Goal: Transaction & Acquisition: Purchase product/service

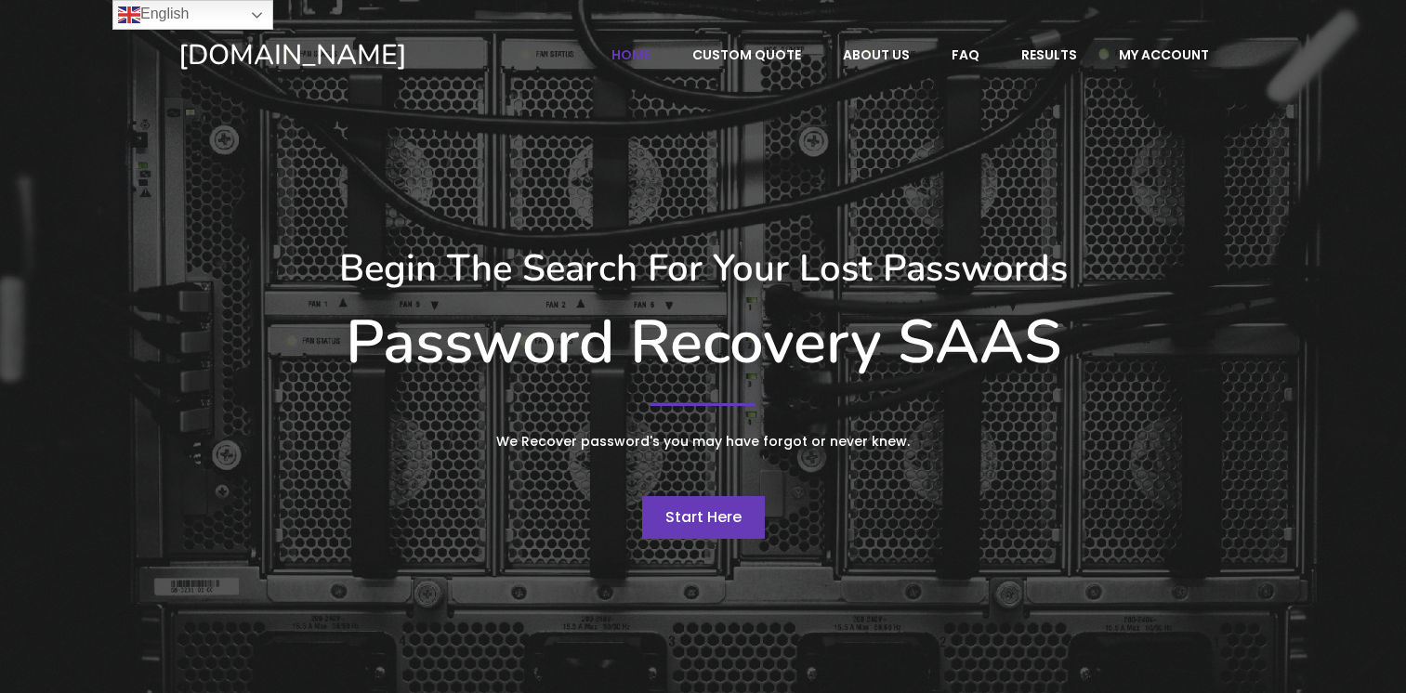
scroll to position [70, 0]
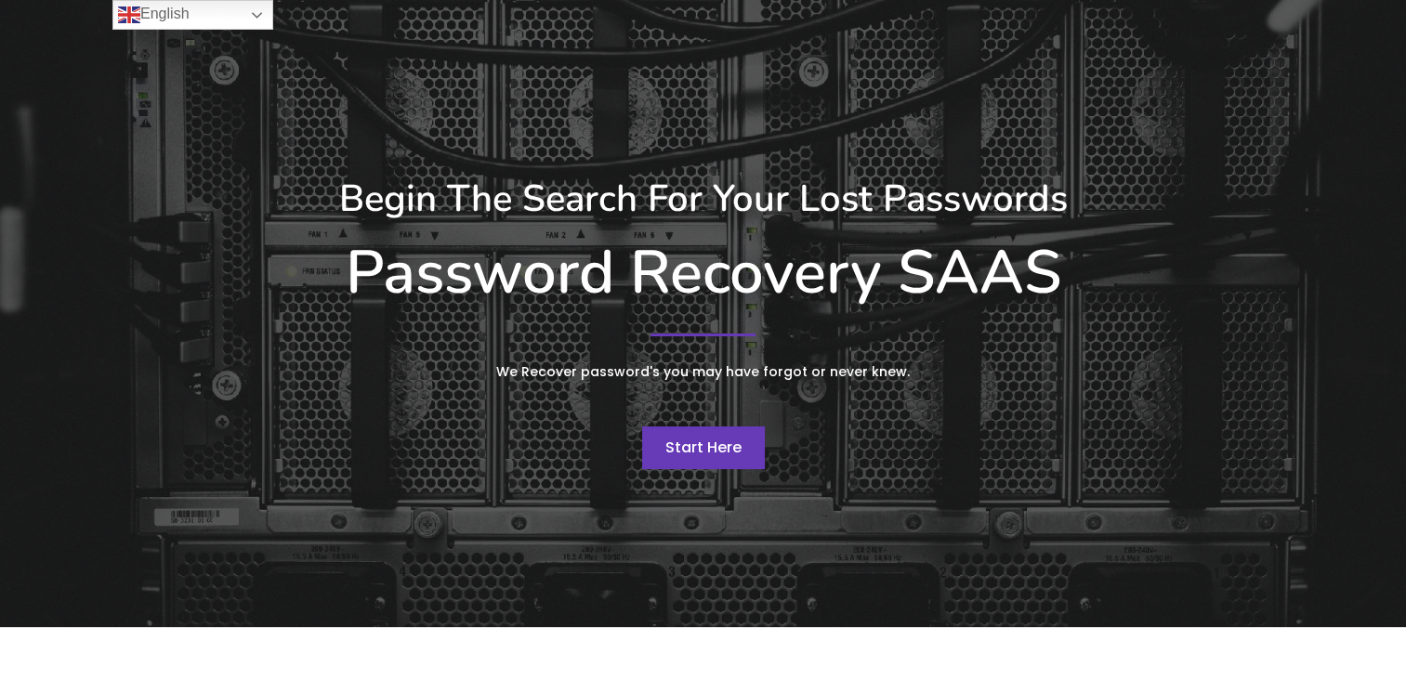
click at [695, 475] on div "Begin The Search For Your Lost Passwords Password Recovery SAAS We Recover pass…" at bounding box center [703, 322] width 1069 height 312
click at [688, 455] on span "Start Here" at bounding box center [703, 447] width 76 height 21
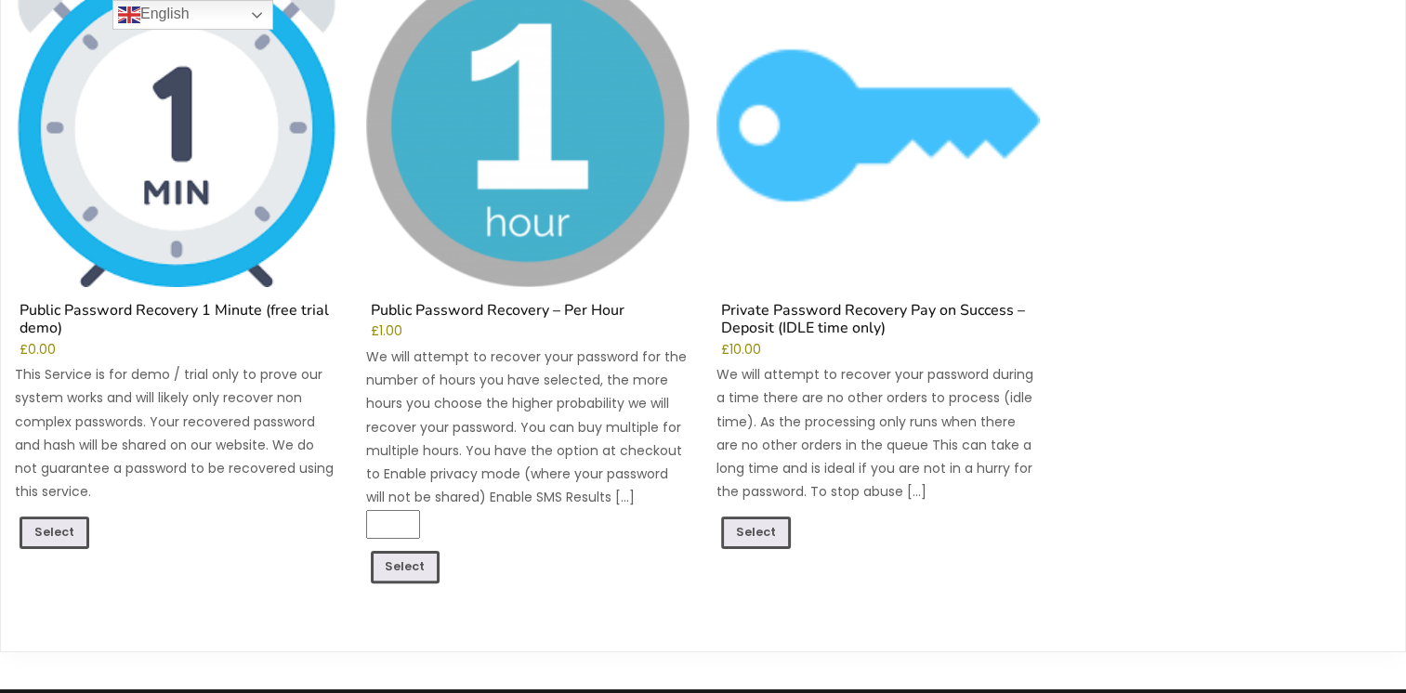
scroll to position [314, 0]
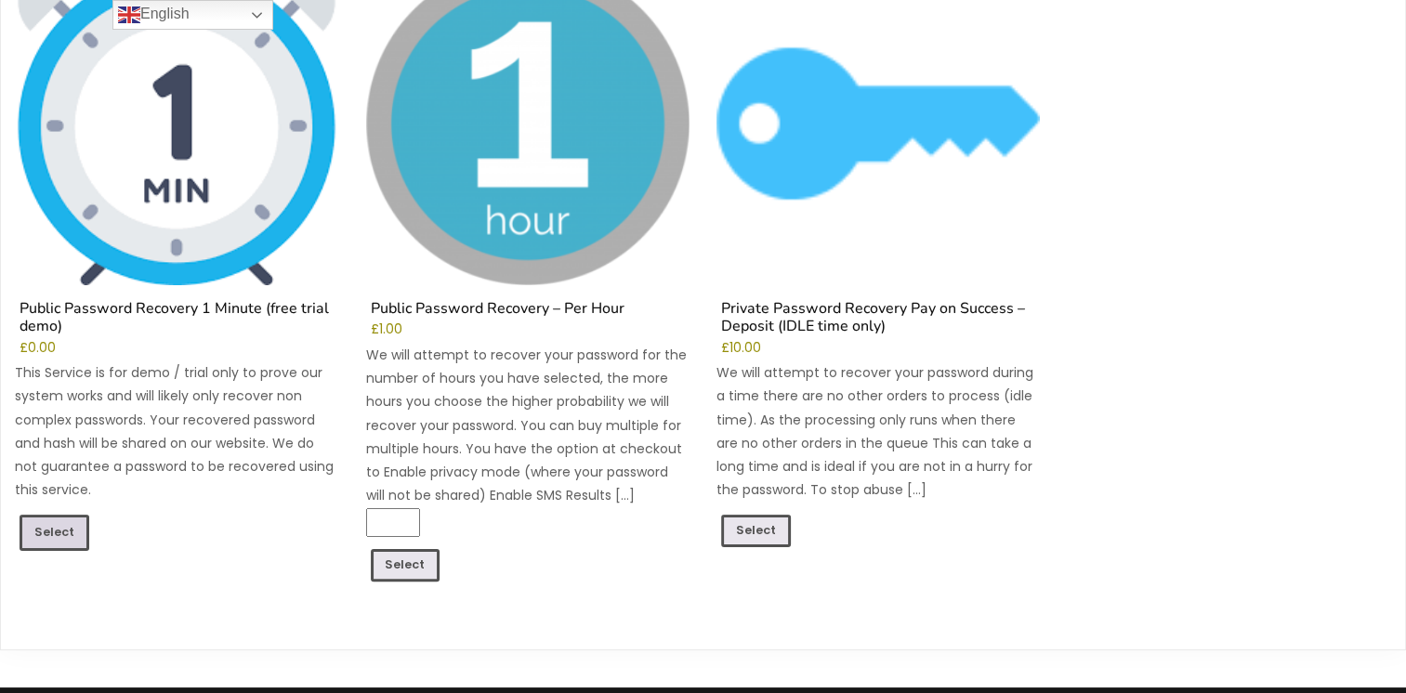
click at [39, 537] on link "Select" at bounding box center [55, 532] width 70 height 35
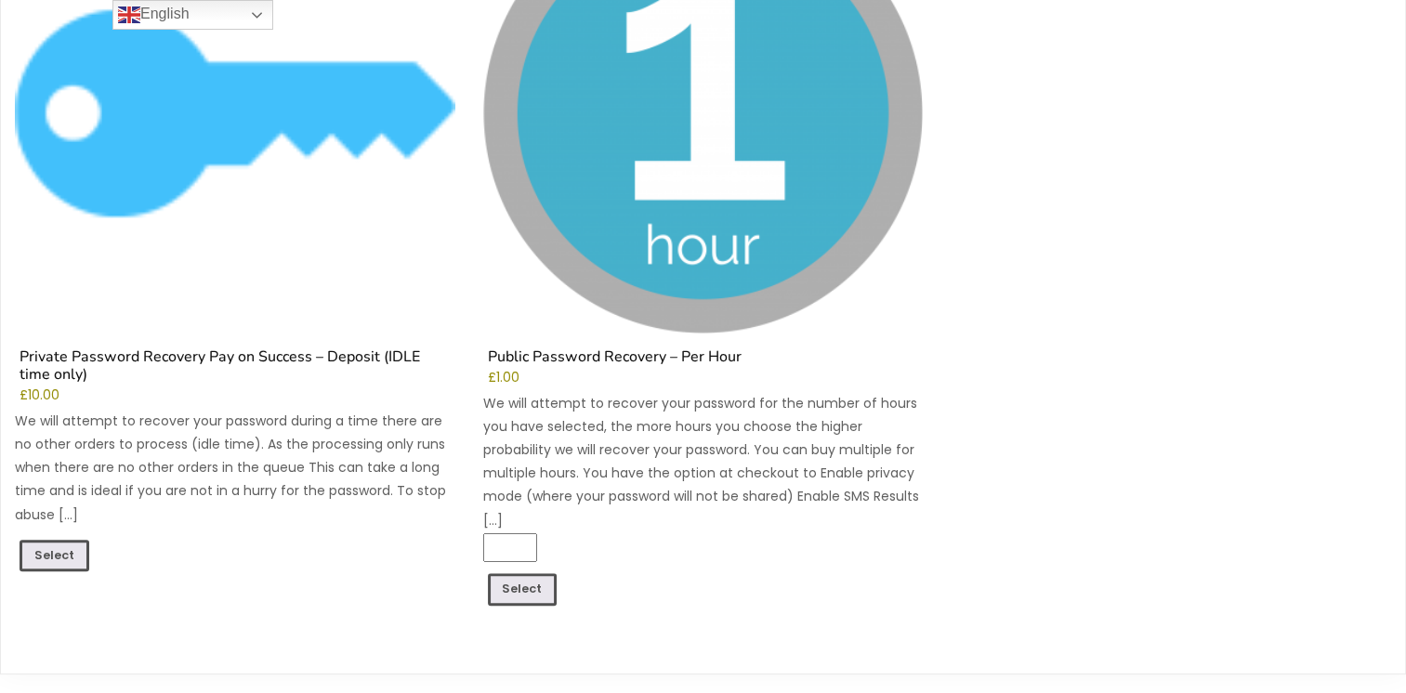
scroll to position [1412, 0]
